Goal: Book appointment/travel/reservation

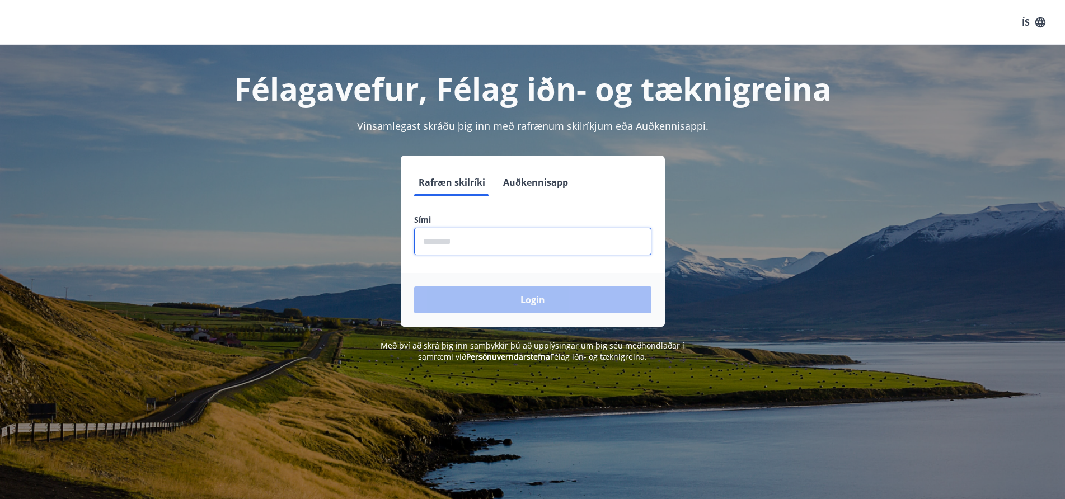
click at [425, 238] on input "phone" at bounding box center [532, 241] width 237 height 27
type input "********"
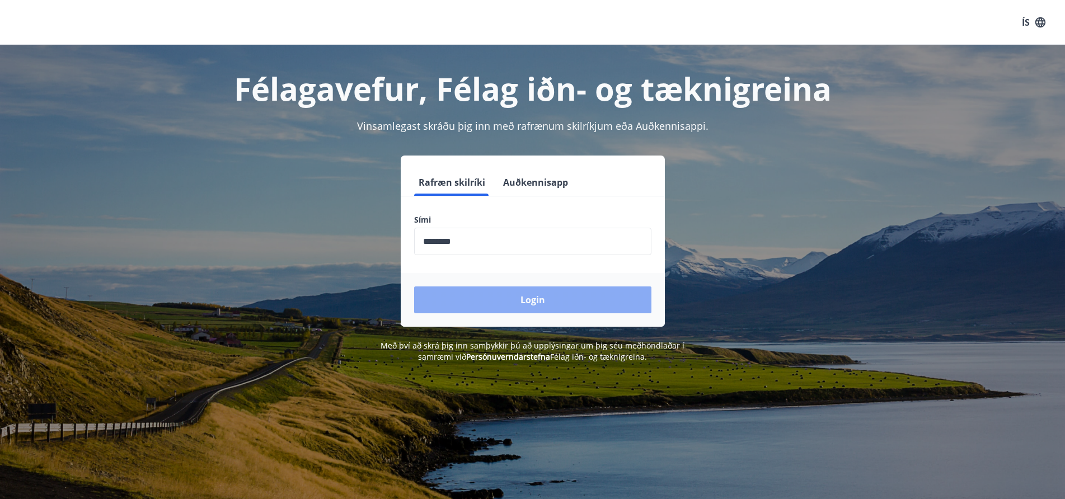
click at [511, 297] on button "Login" at bounding box center [532, 300] width 237 height 27
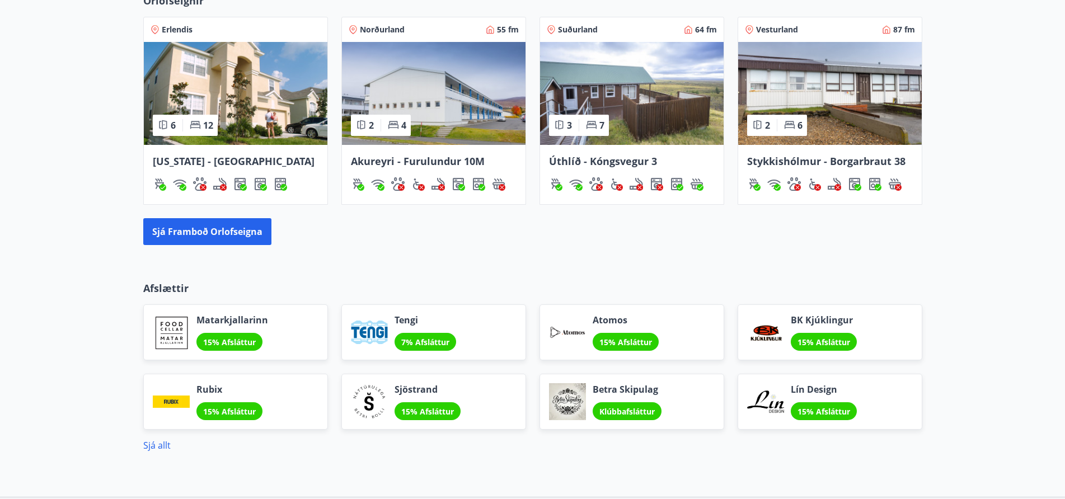
scroll to position [783, 0]
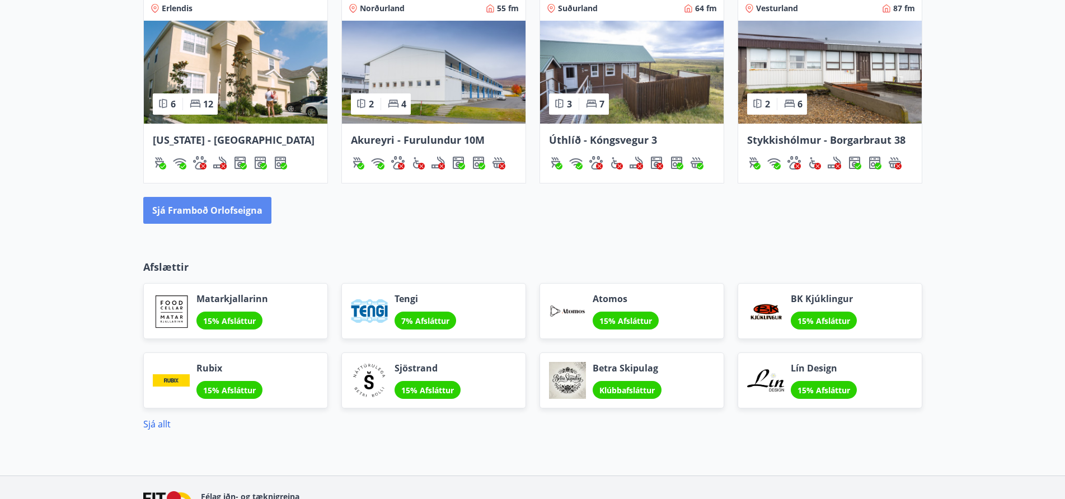
click at [203, 209] on button "Sjá framboð orlofseigna" at bounding box center [207, 210] width 128 height 27
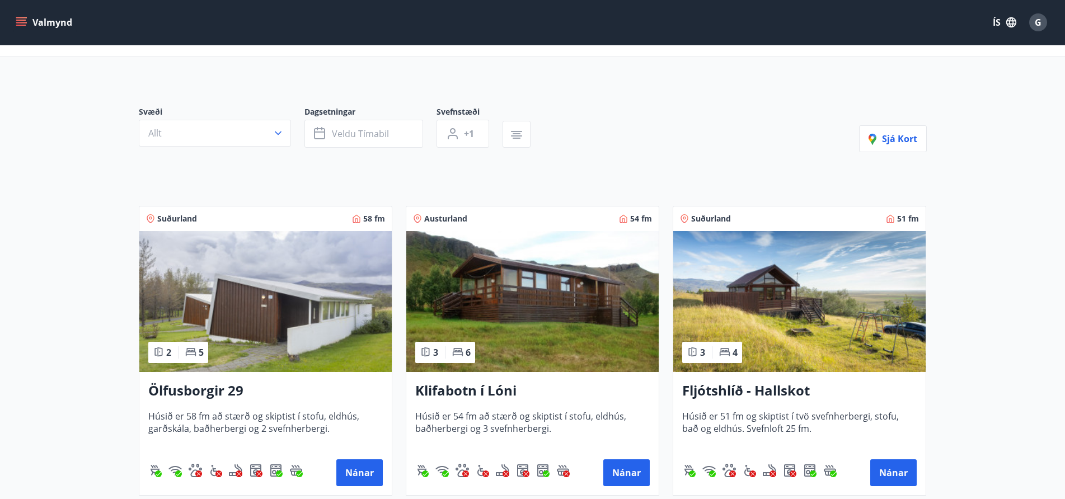
scroll to position [280, 0]
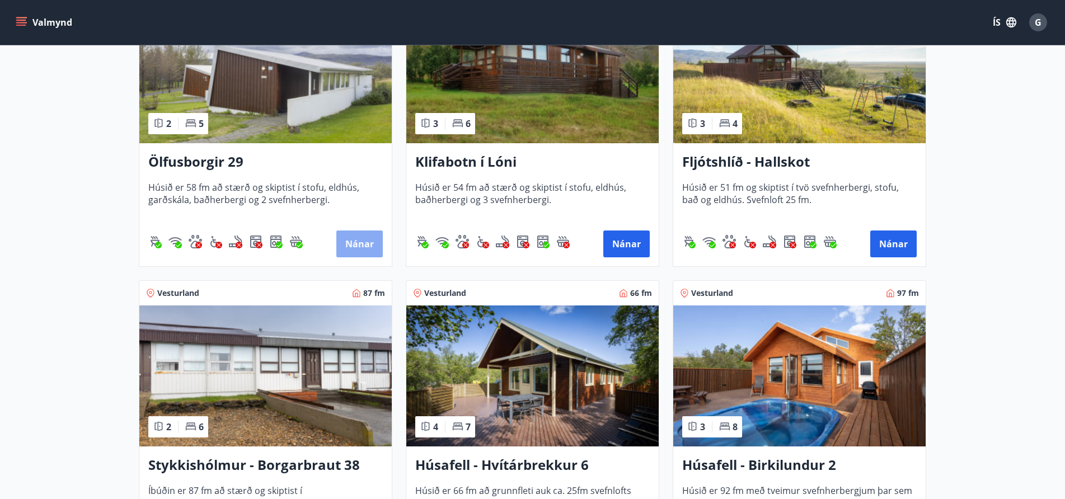
click at [351, 239] on button "Nánar" at bounding box center [359, 244] width 46 height 27
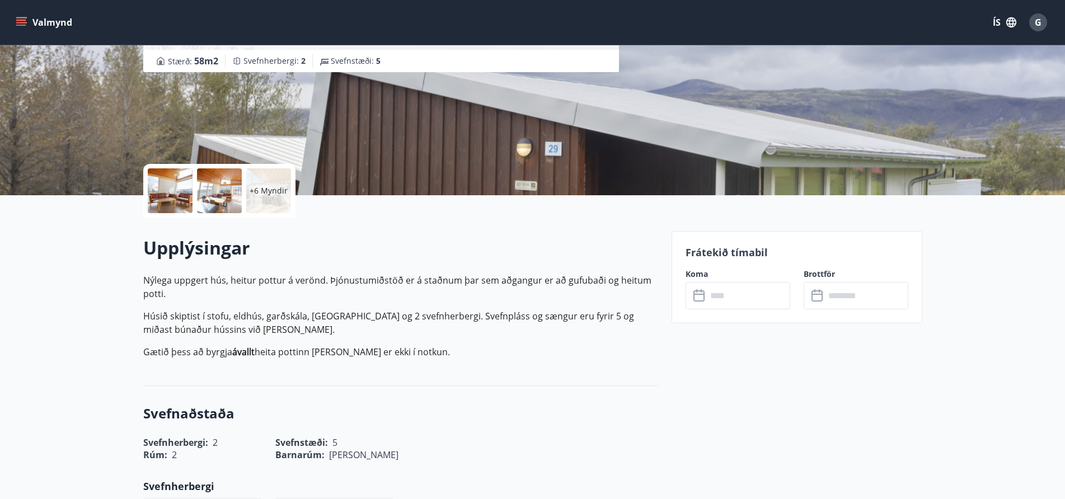
scroll to position [168, 0]
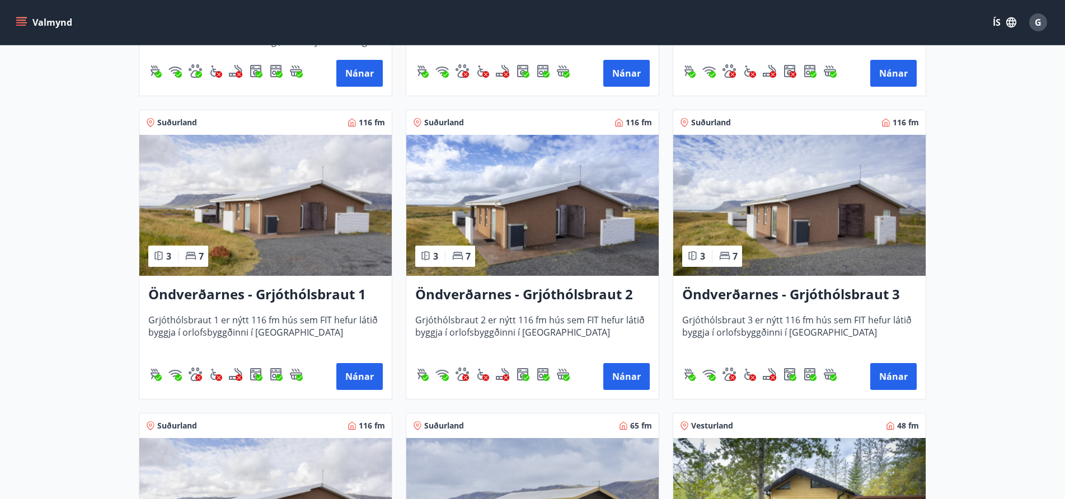
scroll to position [2014, 0]
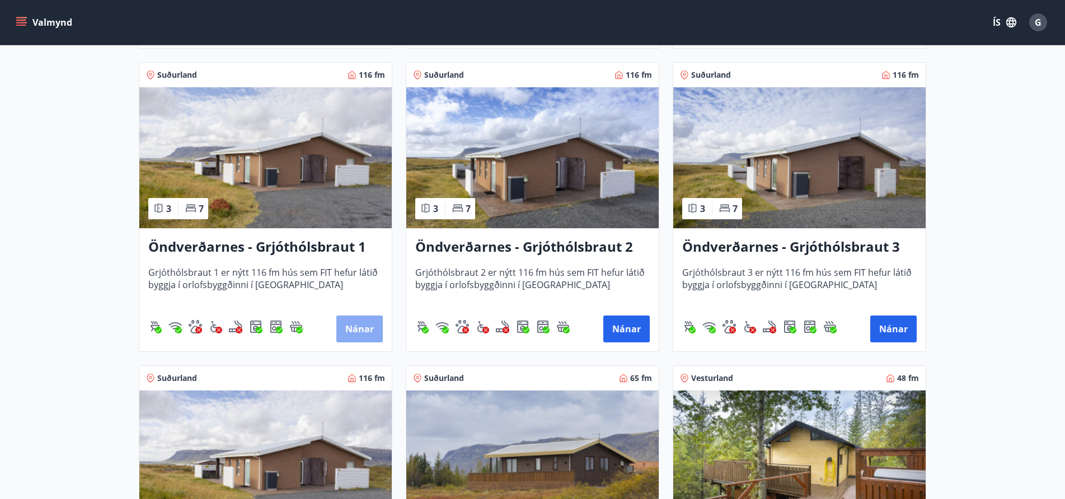
click at [356, 320] on button "Nánar" at bounding box center [359, 329] width 46 height 27
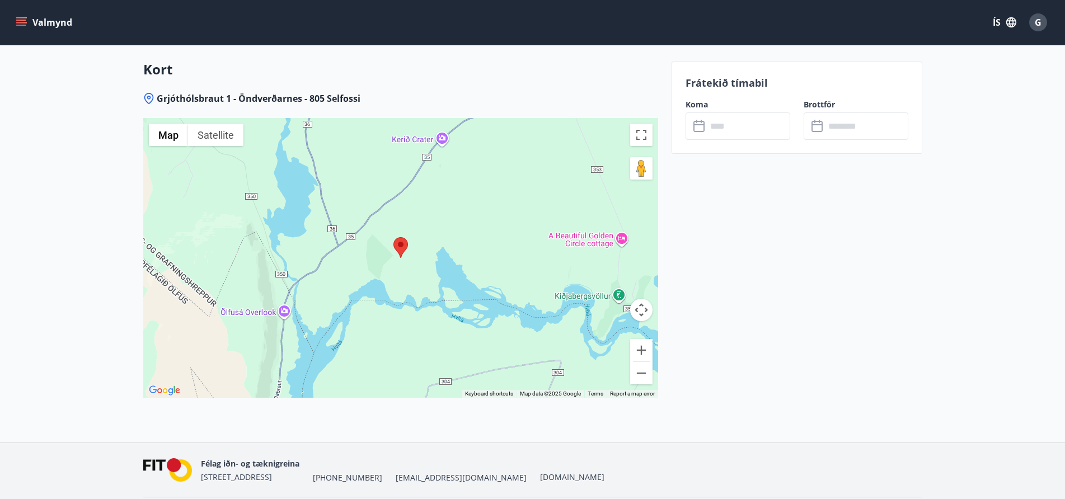
scroll to position [1492, 0]
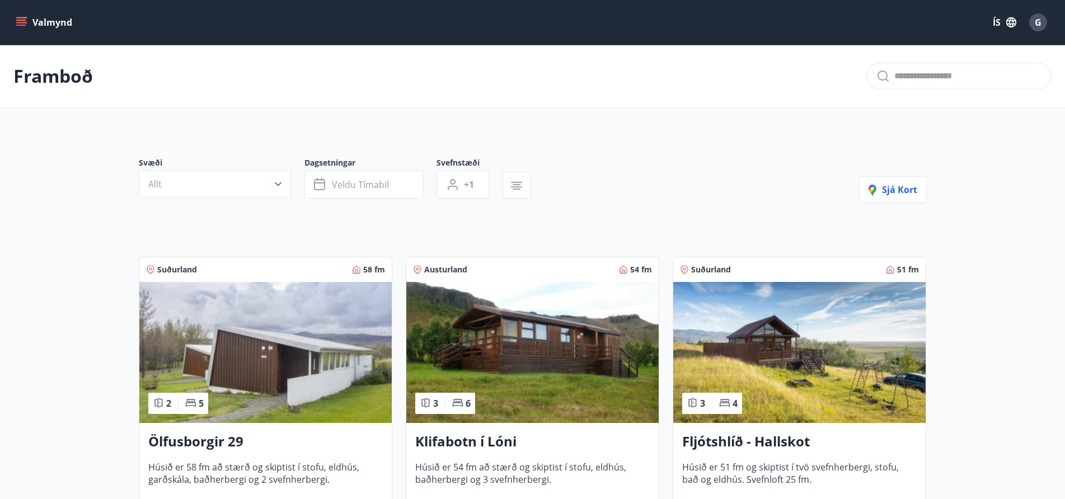
click at [22, 19] on icon "menu" at bounding box center [21, 22] width 11 height 11
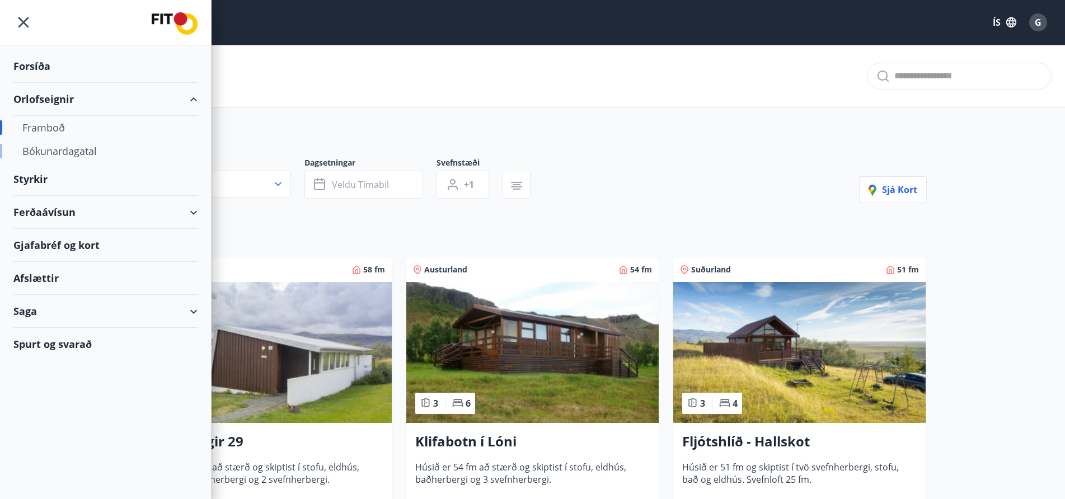
click at [63, 150] on div "Bókunardagatal" at bounding box center [105, 151] width 166 height 24
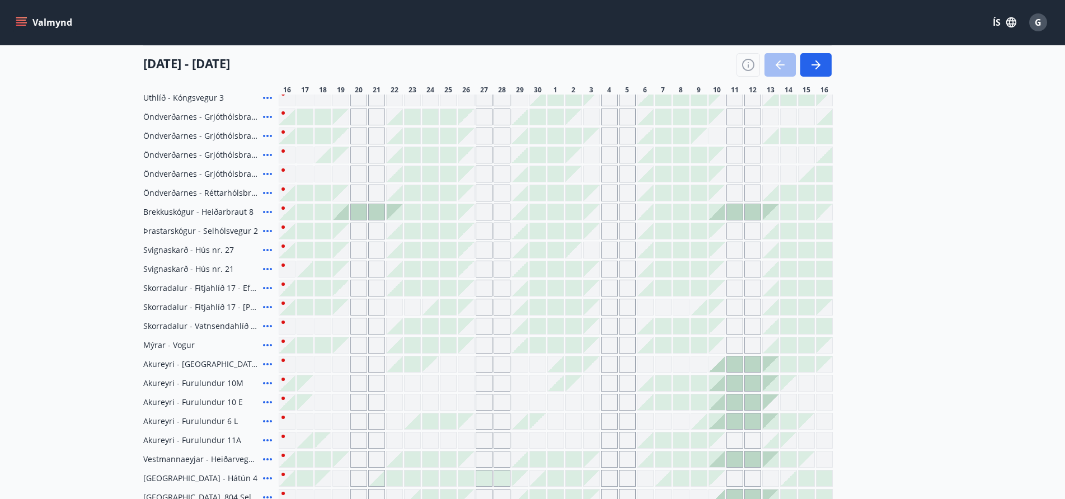
scroll to position [191, 0]
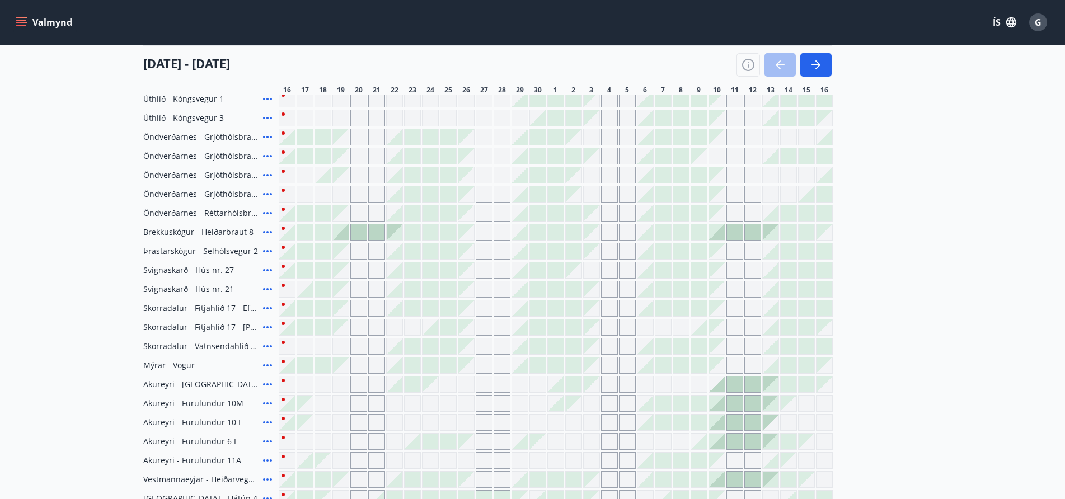
click at [266, 138] on icon at bounding box center [267, 136] width 13 height 13
click at [748, 65] on icon "button" at bounding box center [748, 65] width 1 height 3
click at [746, 63] on div "Skýringar á dagsetningum Upptekið Dagleiga Fast tímabil Opnar umsóknir Umsókn í…" at bounding box center [532, 249] width 1065 height 499
click at [471, 140] on div "Upptekið" at bounding box center [531, 145] width 272 height 17
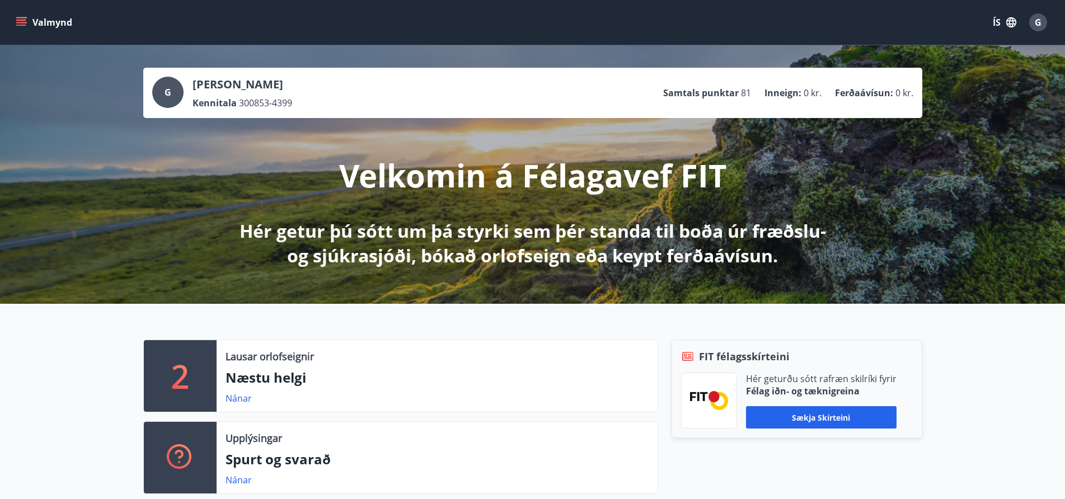
click at [20, 20] on icon "menu" at bounding box center [21, 20] width 10 height 1
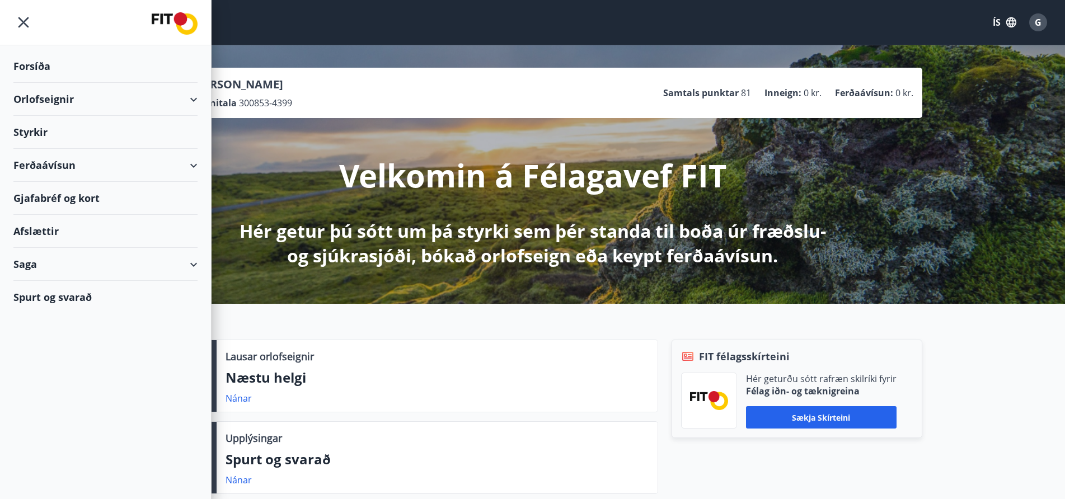
click at [192, 98] on div "Orlofseignir" at bounding box center [105, 99] width 184 height 33
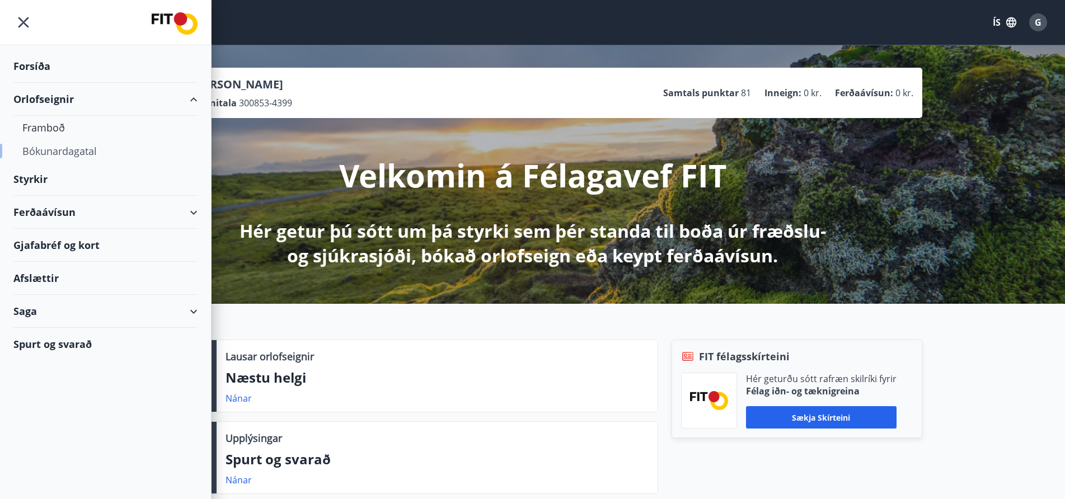
click at [44, 148] on div "Bókunardagatal" at bounding box center [105, 151] width 166 height 24
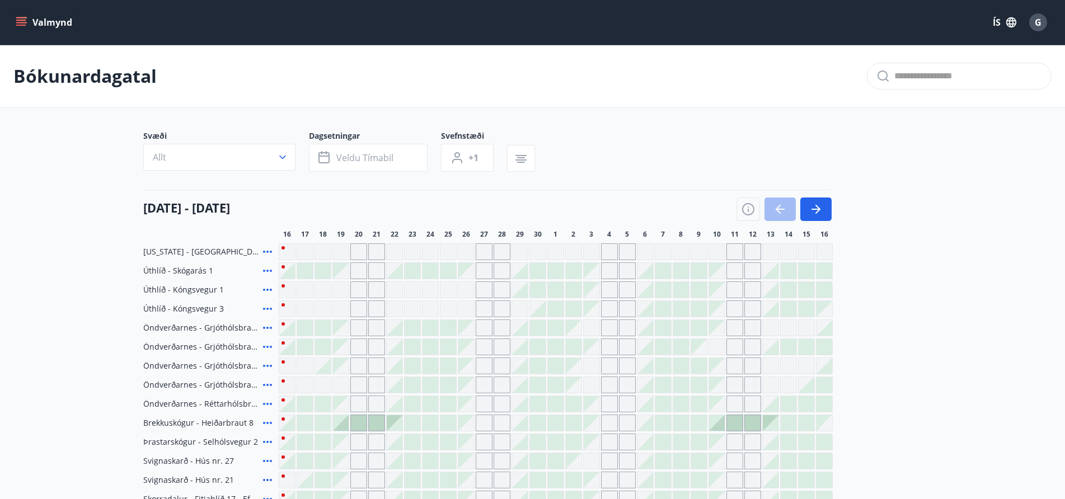
scroll to position [168, 0]
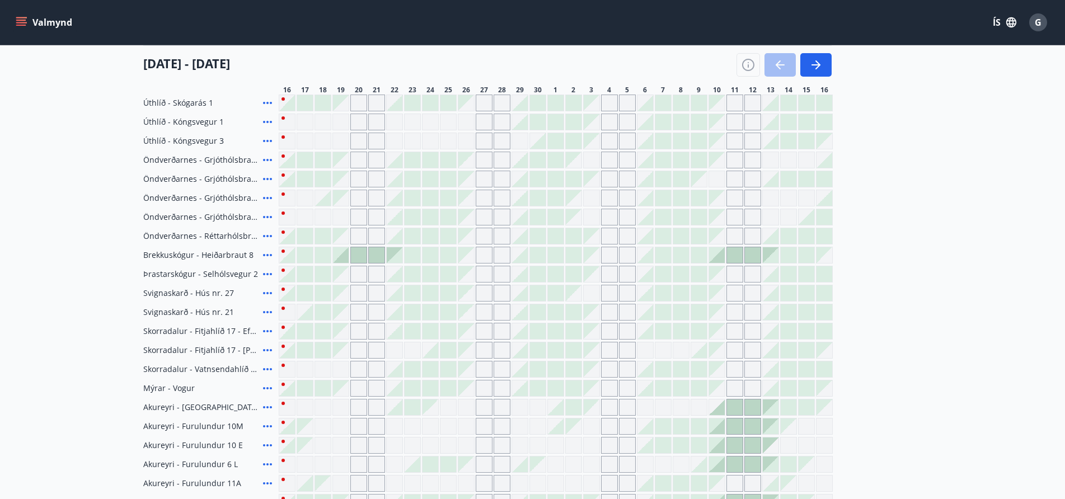
click at [411, 161] on div at bounding box center [413, 160] width 16 height 16
click at [396, 161] on div at bounding box center [395, 160] width 16 height 16
click at [747, 63] on icon "button" at bounding box center [747, 64] width 13 height 13
click at [747, 63] on div "Skýringar á dagsetningum Upptekið Dagleiga Fast tímabil Opnar umsóknir Umsókn í…" at bounding box center [532, 249] width 1065 height 499
click at [746, 63] on div "Skýringar á dagsetningum Upptekið Dagleiga Fast tímabil Opnar umsóknir Umsókn í…" at bounding box center [532, 249] width 1065 height 499
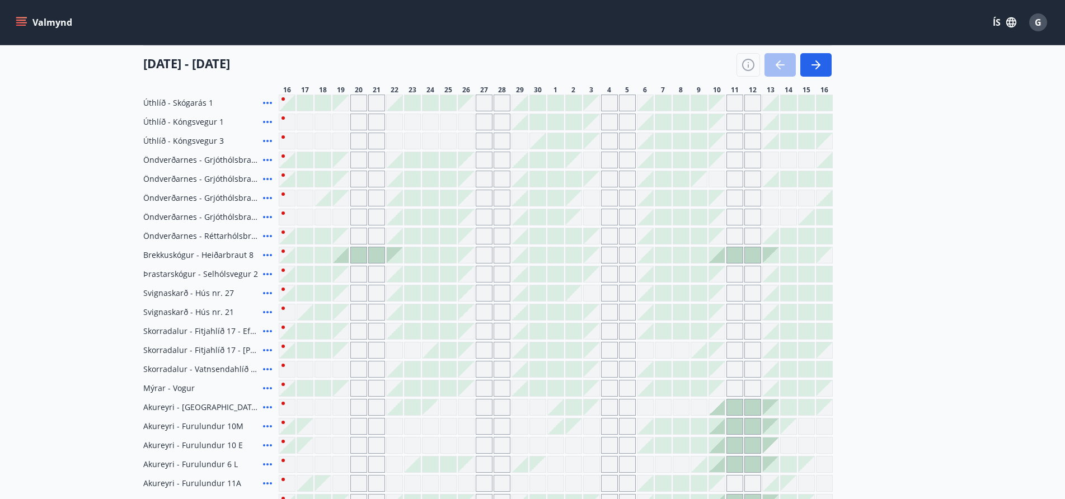
click at [746, 63] on div "Skýringar á dagsetningum Upptekið Dagleiga Fast tímabil Opnar umsóknir Umsókn í…" at bounding box center [532, 249] width 1065 height 499
click at [396, 426] on div "Skýringar á dagsetningum Upptekið Dagleiga Fast tímabil Opnar umsóknir Umsókn í…" at bounding box center [532, 249] width 1065 height 499
click at [395, 425] on div "Skýringar á dagsetningum Upptekið Dagleiga Fast tímabil Opnar umsóknir Umsókn í…" at bounding box center [532, 249] width 1065 height 499
click at [394, 424] on div "Skýringar á dagsetningum Upptekið Dagleiga Fast tímabil Opnar umsóknir Umsókn í…" at bounding box center [532, 249] width 1065 height 499
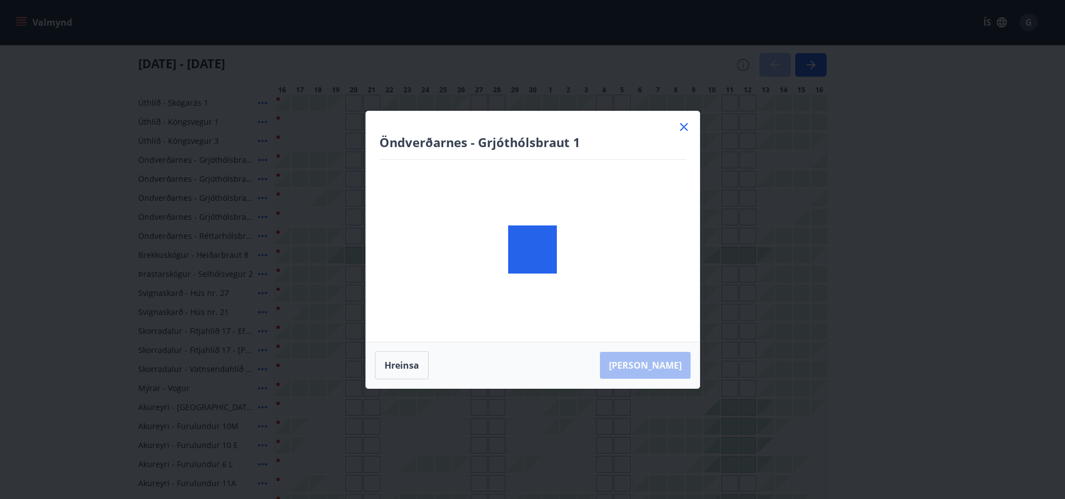
scroll to position [336, 0]
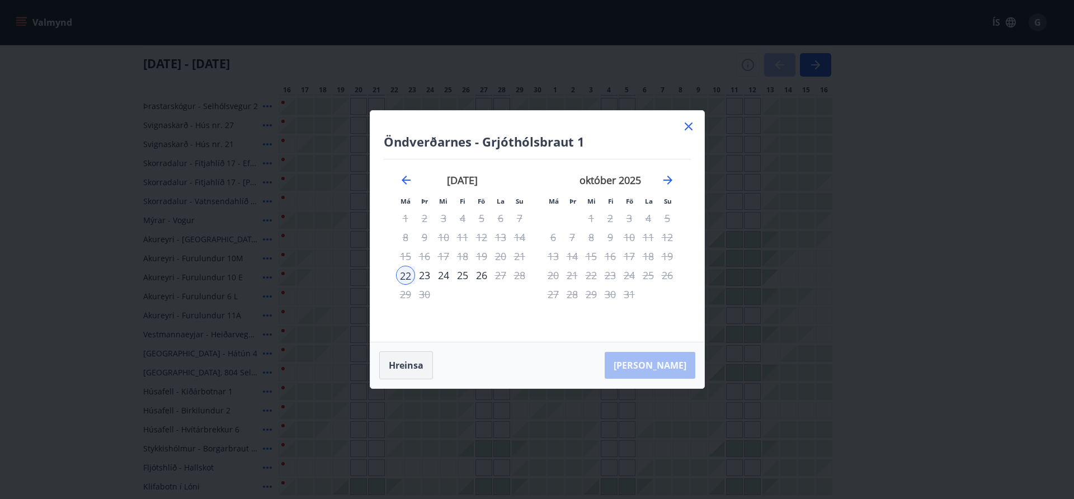
drag, startPoint x: 4, startPoint y: 31, endPoint x: 402, endPoint y: 365, distance: 519.5
click at [401, 366] on button "Hreinsa" at bounding box center [406, 365] width 54 height 28
click at [686, 123] on icon at bounding box center [688, 126] width 13 height 13
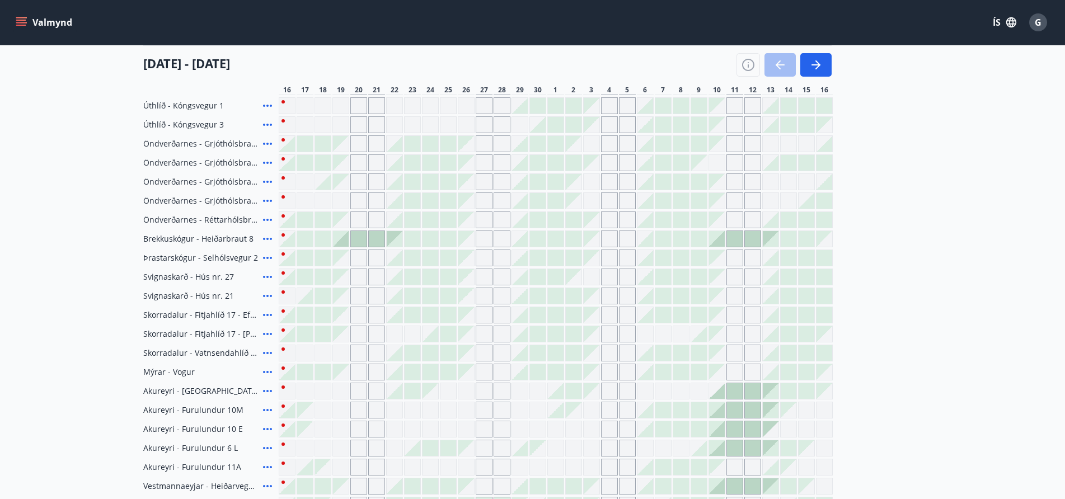
scroll to position [112, 0]
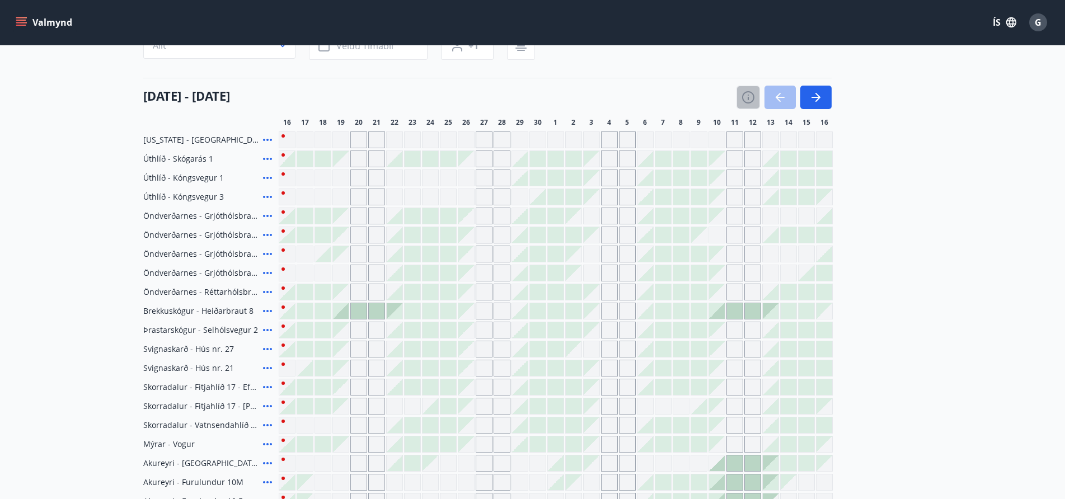
click at [748, 97] on icon "button" at bounding box center [748, 98] width 1 height 3
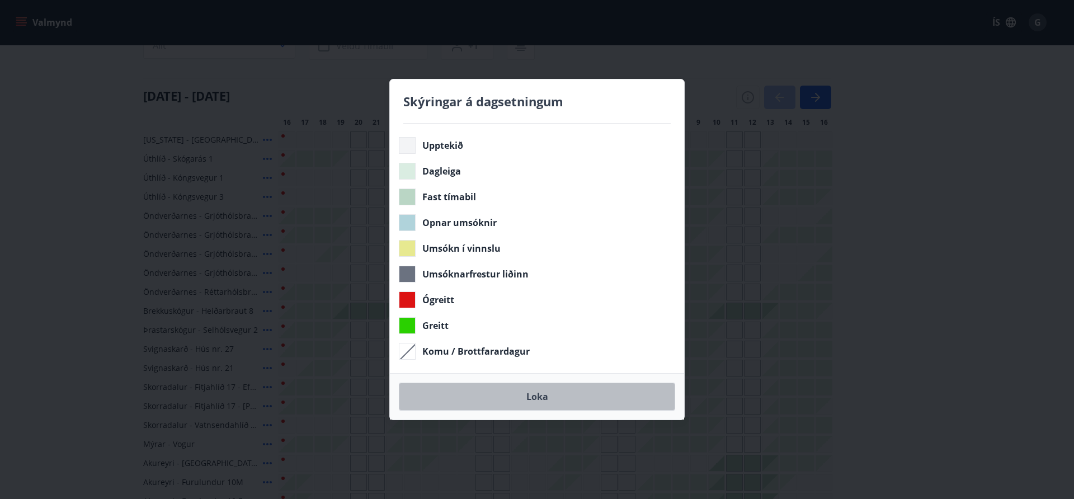
click at [536, 394] on button "Loka" at bounding box center [537, 397] width 276 height 28
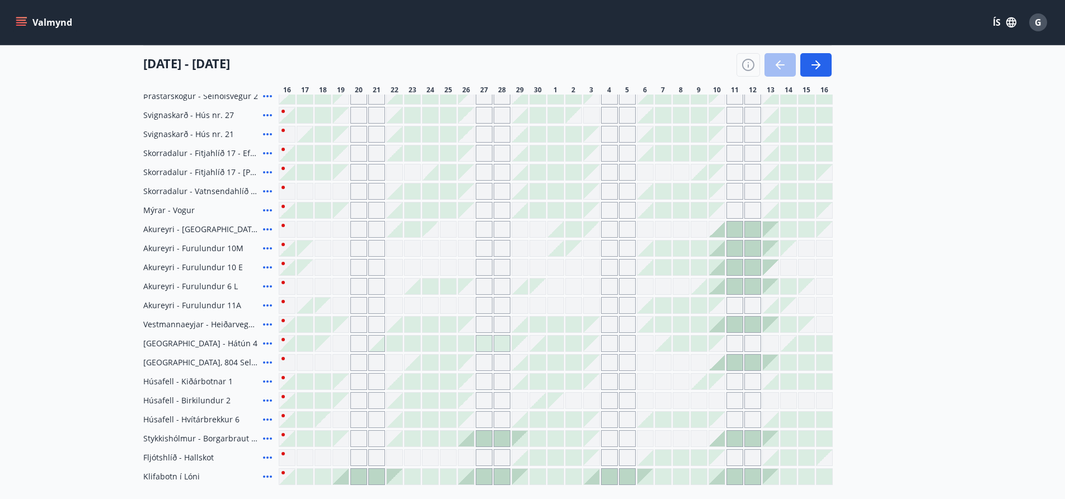
scroll to position [471, 0]
